Goal: Transaction & Acquisition: Book appointment/travel/reservation

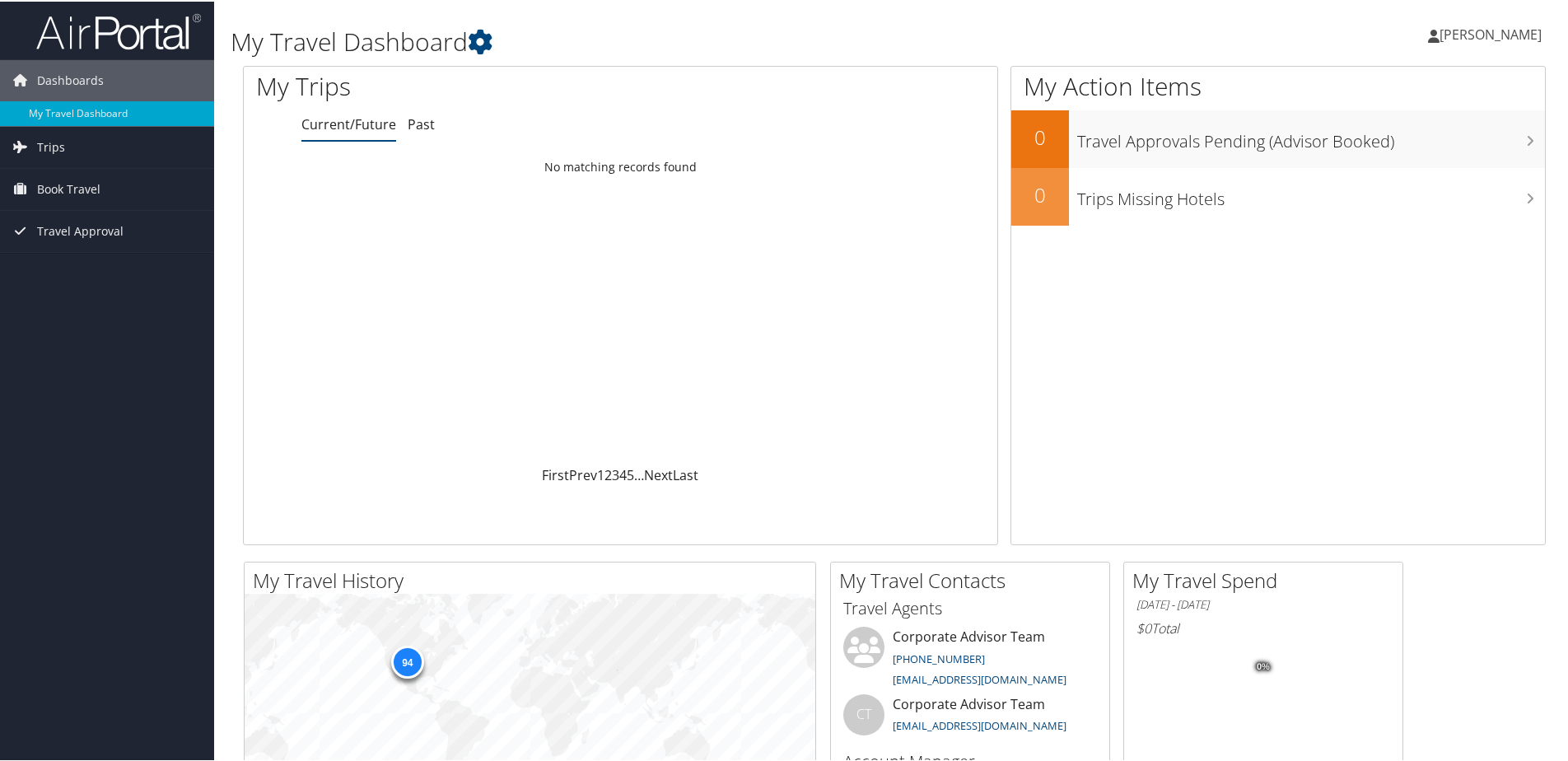
click at [1498, 29] on span "[PERSON_NAME]" at bounding box center [1490, 33] width 102 height 18
click at [70, 187] on span "Book Travel" at bounding box center [69, 188] width 63 height 41
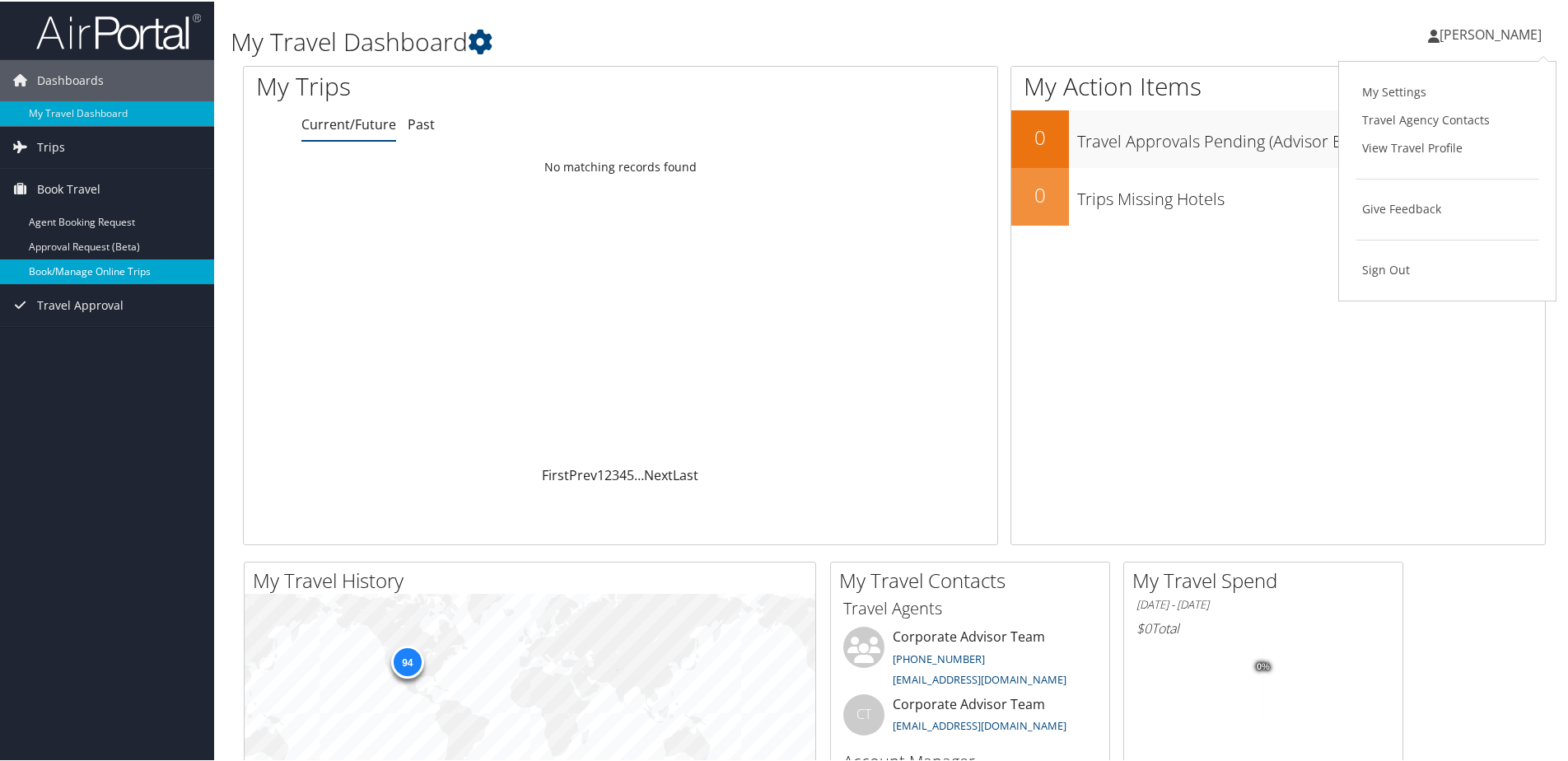
click at [61, 260] on link "Book/Manage Online Trips" at bounding box center [107, 270] width 214 height 25
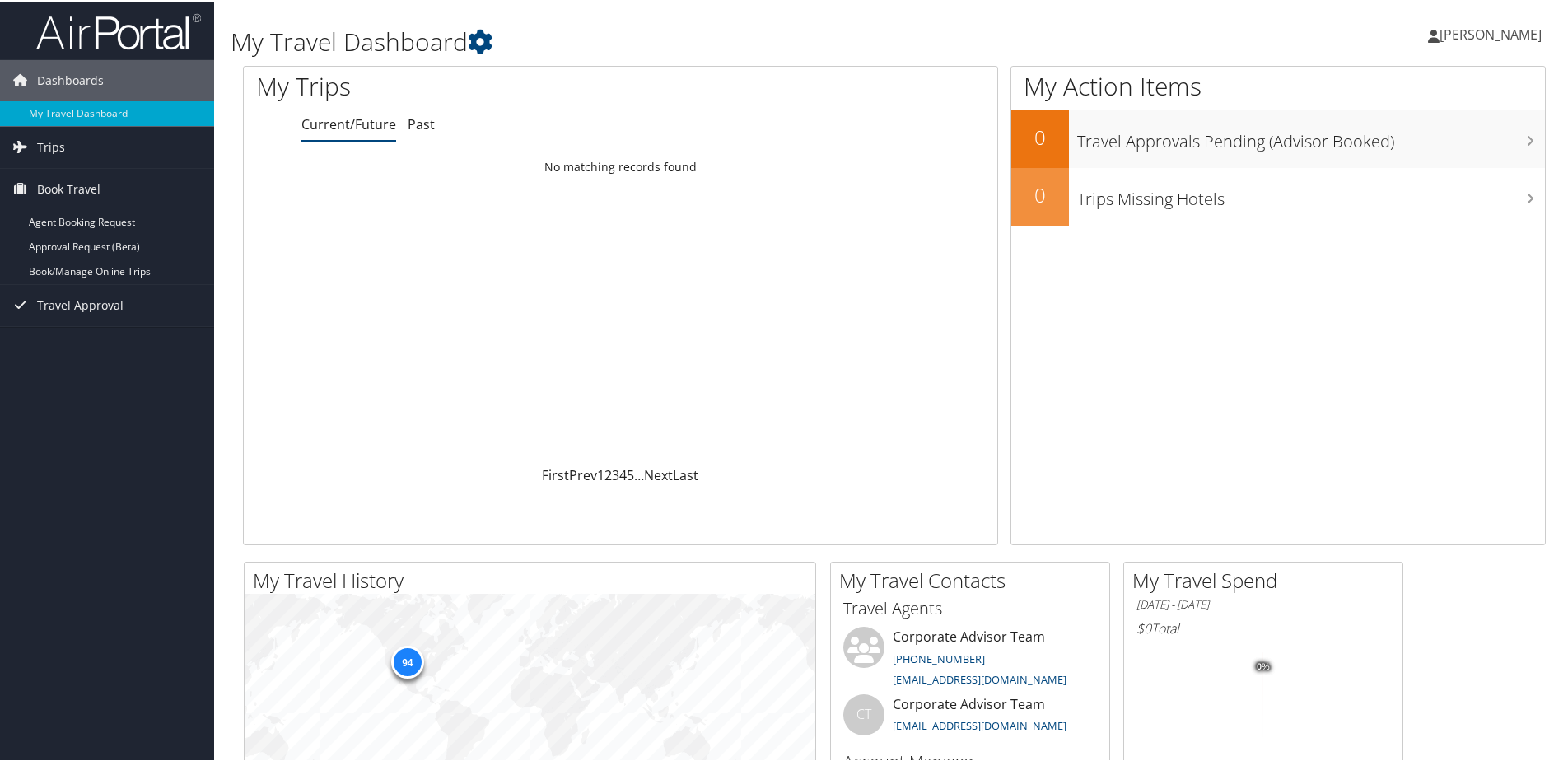
click at [1487, 29] on span "[PERSON_NAME]" at bounding box center [1490, 33] width 102 height 18
click at [1177, 256] on div "My Action Items 0 Travel Approvals Pending (Advisor Booked) 0 Trips Missing Hot…" at bounding box center [1277, 304] width 535 height 479
click at [63, 78] on span "Dashboards" at bounding box center [70, 79] width 67 height 41
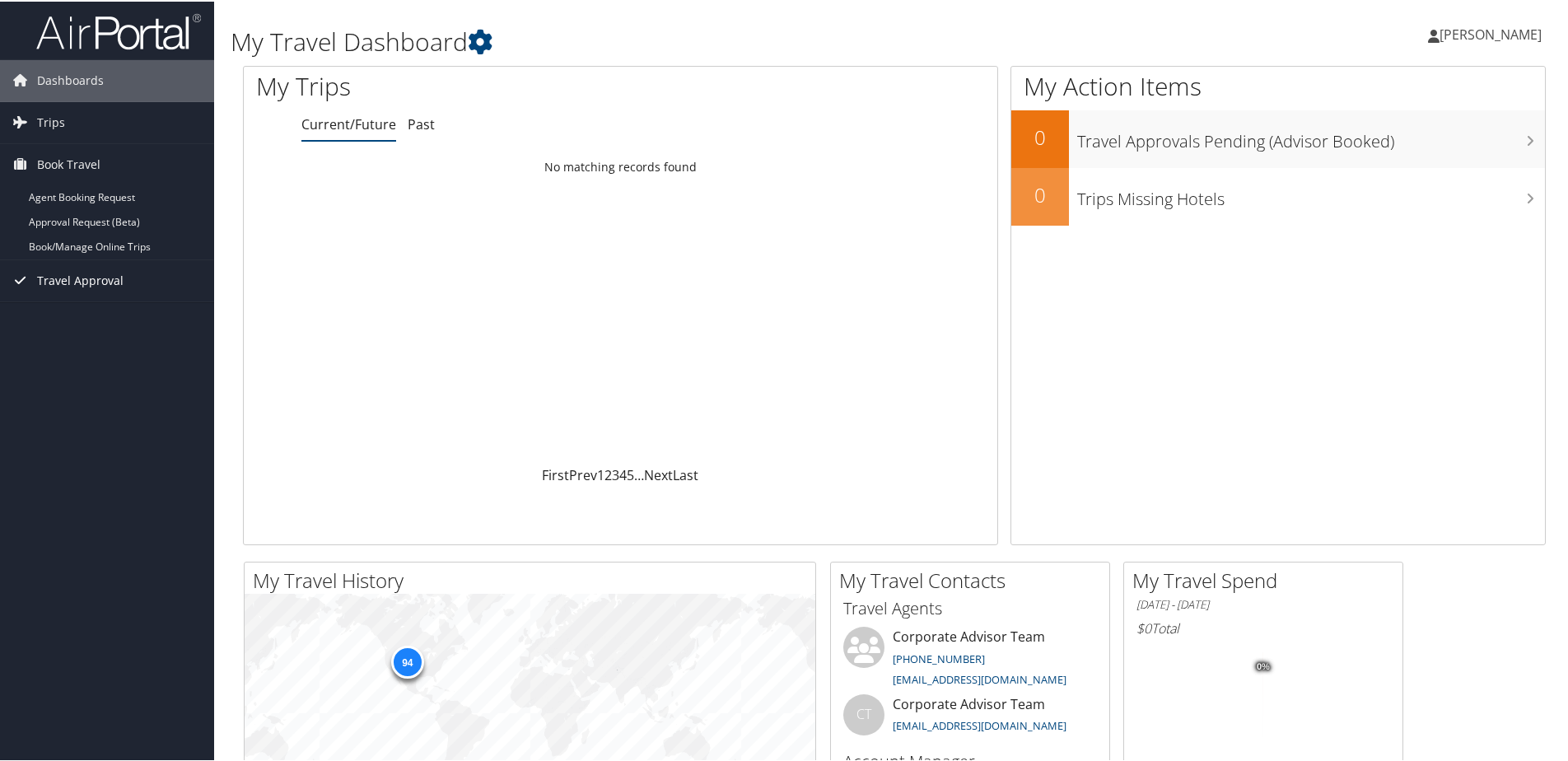
click at [75, 280] on span "Travel Approval" at bounding box center [81, 279] width 87 height 41
click at [68, 235] on link "Book/Manage Online Trips" at bounding box center [107, 245] width 214 height 25
